Goal: Information Seeking & Learning: Learn about a topic

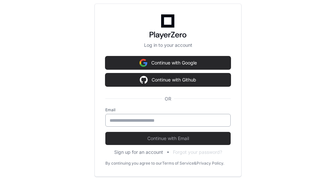
click at [145, 124] on div at bounding box center [167, 120] width 125 height 13
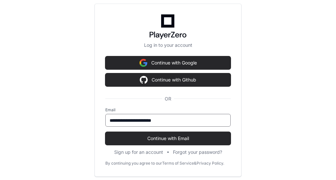
type input "**********"
click at [105, 132] on button "Continue with Email" at bounding box center [167, 138] width 125 height 13
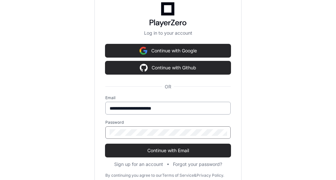
click at [105, 144] on button "Continue with Email" at bounding box center [167, 150] width 125 height 13
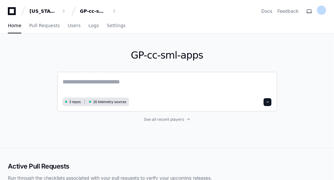
click at [111, 85] on textarea at bounding box center [167, 86] width 209 height 18
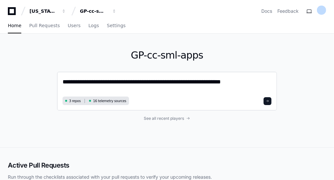
type textarea "**********"
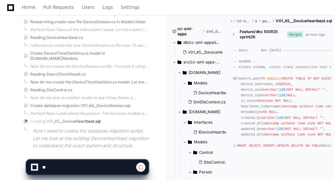
scroll to position [900, 0]
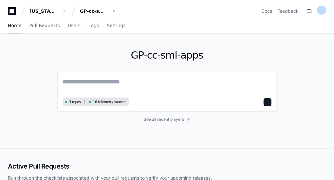
click at [94, 85] on textarea at bounding box center [167, 86] width 209 height 18
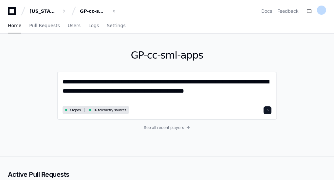
type textarea "**********"
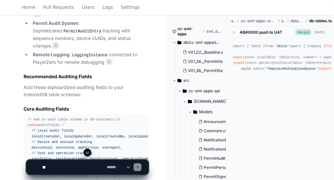
scroll to position [525, 0]
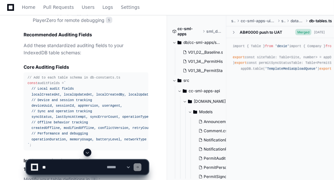
click at [42, 86] on span "` // Local audit fields localCreatedAt, localUpdatedAt, localCreatedBy, localUp…" at bounding box center [93, 114] width 131 height 66
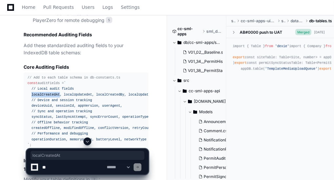
click at [42, 86] on span "` // Local audit fields localCreatedAt, localUpdatedAt, localCreatedBy, localUp…" at bounding box center [93, 114] width 131 height 66
click at [42, 96] on span "` // Local audit fields localCreatedAt, localUpdatedAt, localCreatedBy, localUp…" at bounding box center [93, 114] width 131 height 66
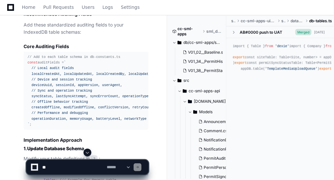
scroll to position [568, 0]
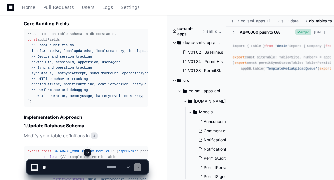
click at [60, 65] on span "` // Local audit fields localCreatedAt, localUpdatedAt, localCreatedBy, localUp…" at bounding box center [93, 71] width 131 height 66
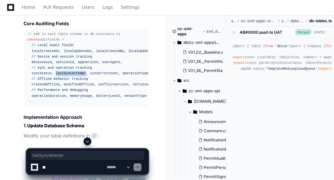
click at [60, 65] on span "` // Local audit fields localCreatedAt, localUpdatedAt, localCreatedBy, localUp…" at bounding box center [93, 71] width 131 height 66
click at [49, 76] on span "` // Local audit fields localCreatedAt, localUpdatedAt, localCreatedBy, localUp…" at bounding box center [93, 71] width 131 height 66
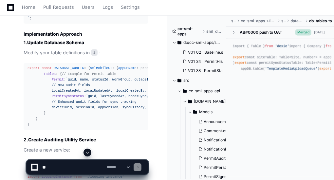
scroll to position [677, 0]
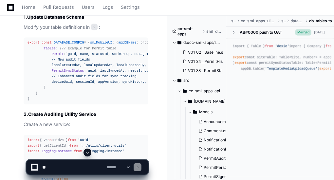
click at [58, 73] on span "PermitSyncStatus" at bounding box center [68, 71] width 32 height 4
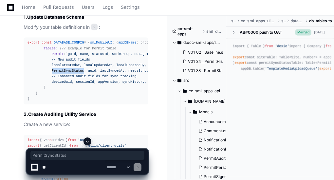
click at [58, 73] on span "PermitSyncStatus" at bounding box center [68, 71] width 32 height 4
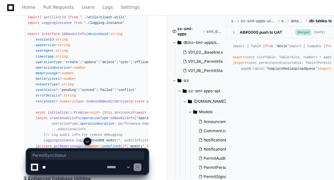
scroll to position [808, 0]
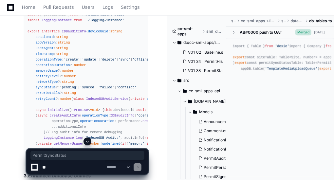
click at [66, 33] on span "IDBauditInfo" at bounding box center [74, 32] width 24 height 4
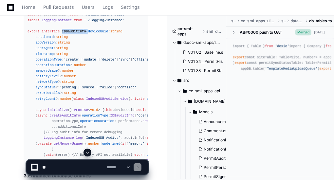
click at [66, 33] on span "IDBauditInfo" at bounding box center [74, 32] width 24 height 4
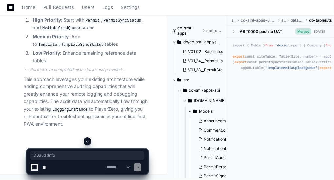
scroll to position [2442, 0]
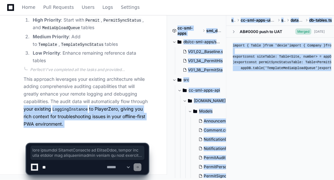
drag, startPoint x: 24, startPoint y: 110, endPoint x: 92, endPoint y: 133, distance: 72.2
click at [72, 134] on app-app-chat-input "**********" at bounding box center [87, 153] width 123 height 43
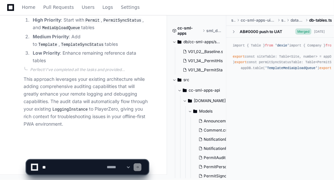
click at [72, 112] on code "LoggingInstance" at bounding box center [70, 110] width 38 height 6
